Goal: Find specific page/section: Find specific page/section

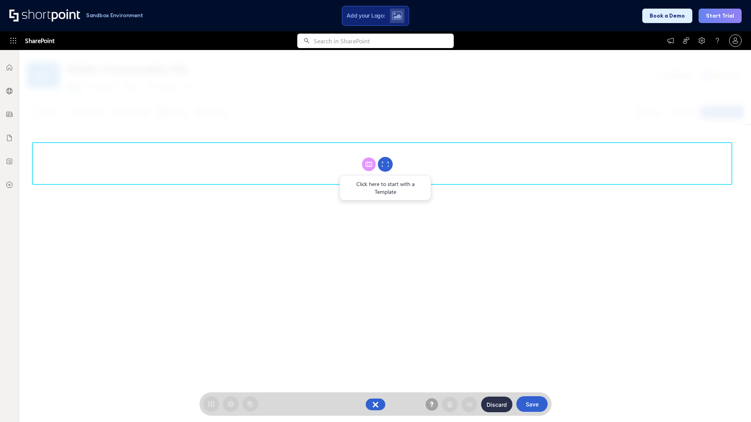
click at [385, 164] on circle at bounding box center [385, 164] width 15 height 15
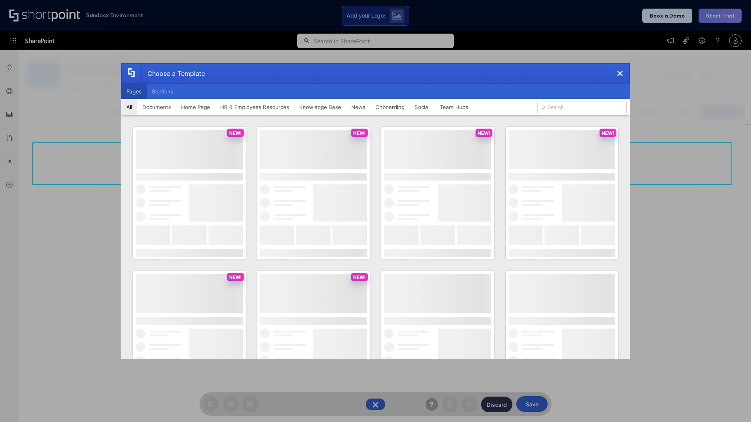
click at [134, 91] on button "Pages" at bounding box center [133, 92] width 25 height 16
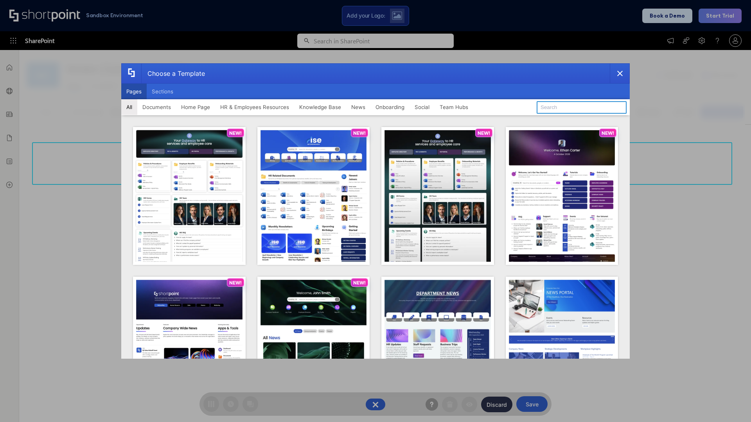
type input "Knowledge Portal 5"
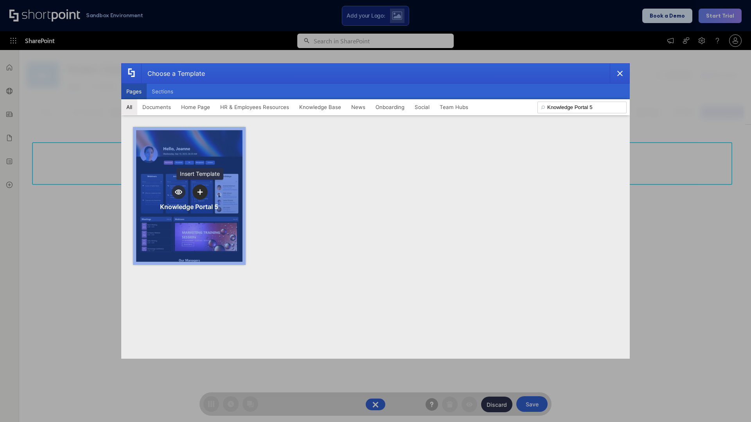
click at [200, 192] on icon "template selector" at bounding box center [199, 191] width 5 height 5
